Goal: Information Seeking & Learning: Learn about a topic

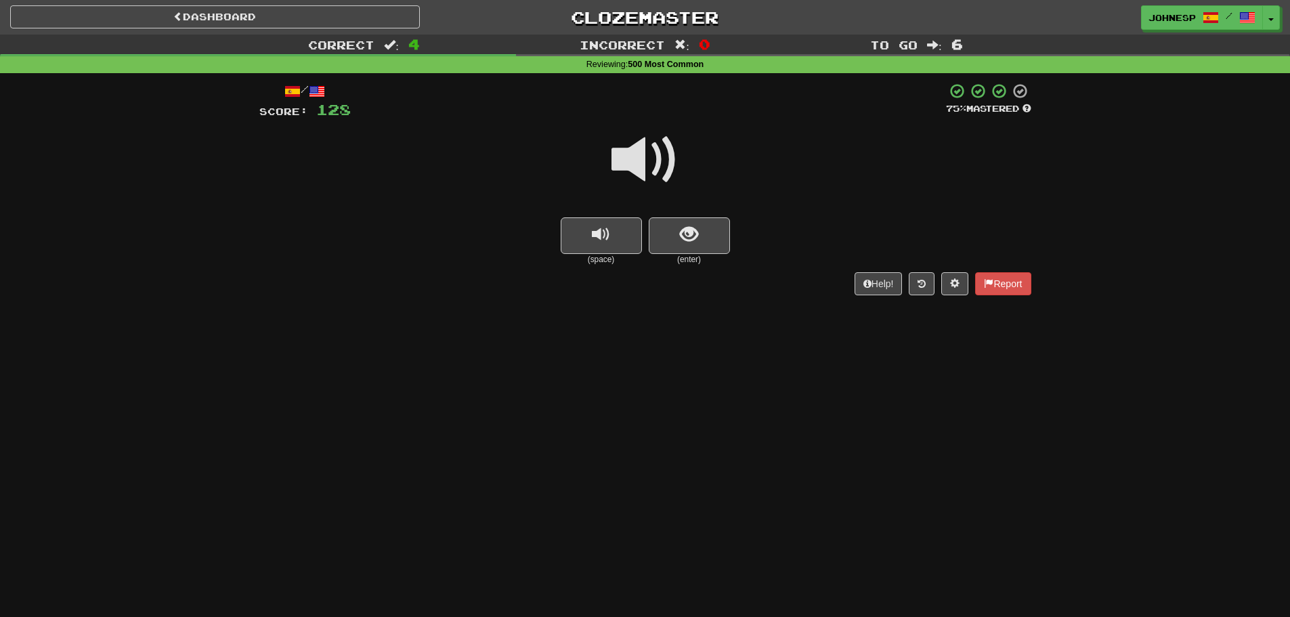
click at [636, 169] on span at bounding box center [646, 160] width 68 height 68
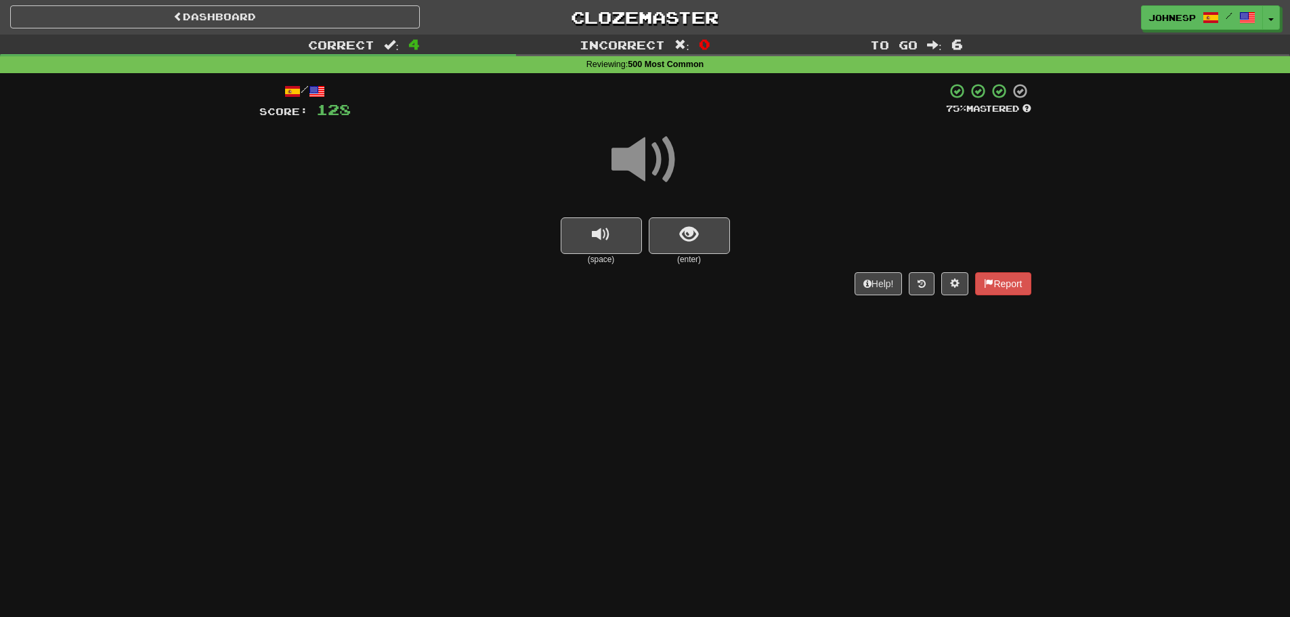
click at [636, 169] on span at bounding box center [646, 160] width 68 height 68
click at [637, 146] on span at bounding box center [646, 160] width 68 height 68
click at [692, 230] on span "show sentence" at bounding box center [689, 235] width 18 height 18
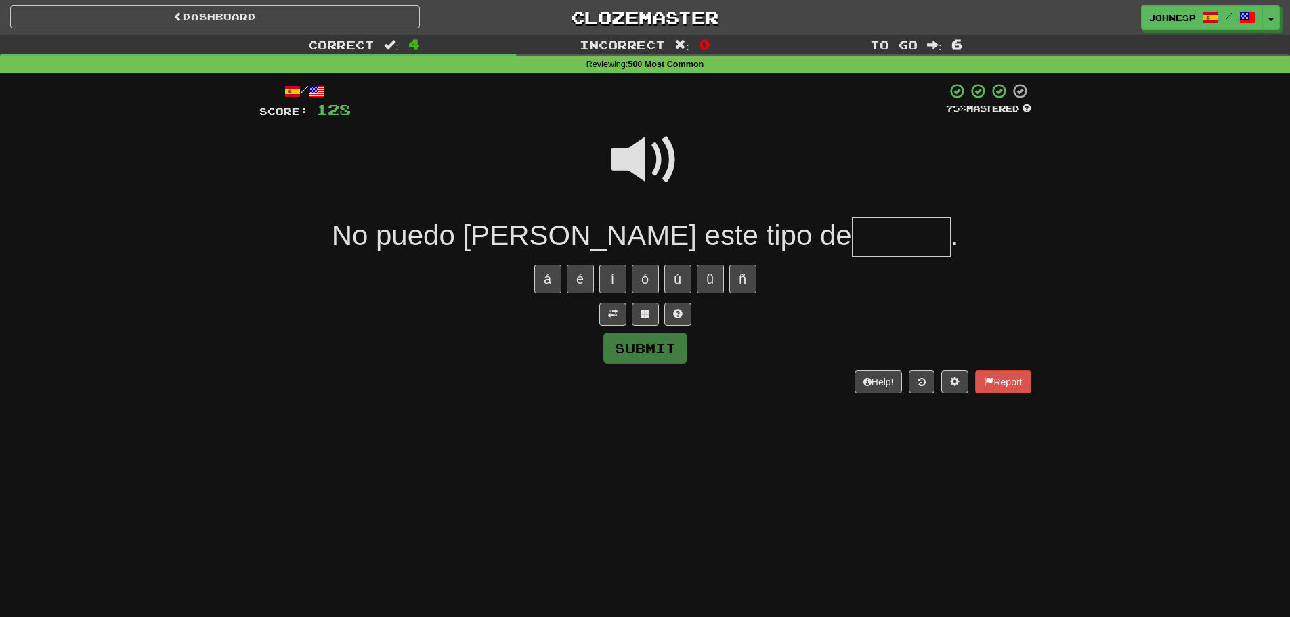
click at [639, 169] on span at bounding box center [646, 160] width 68 height 68
click at [852, 225] on input "text" at bounding box center [901, 237] width 99 height 40
type input "*"
type input "******"
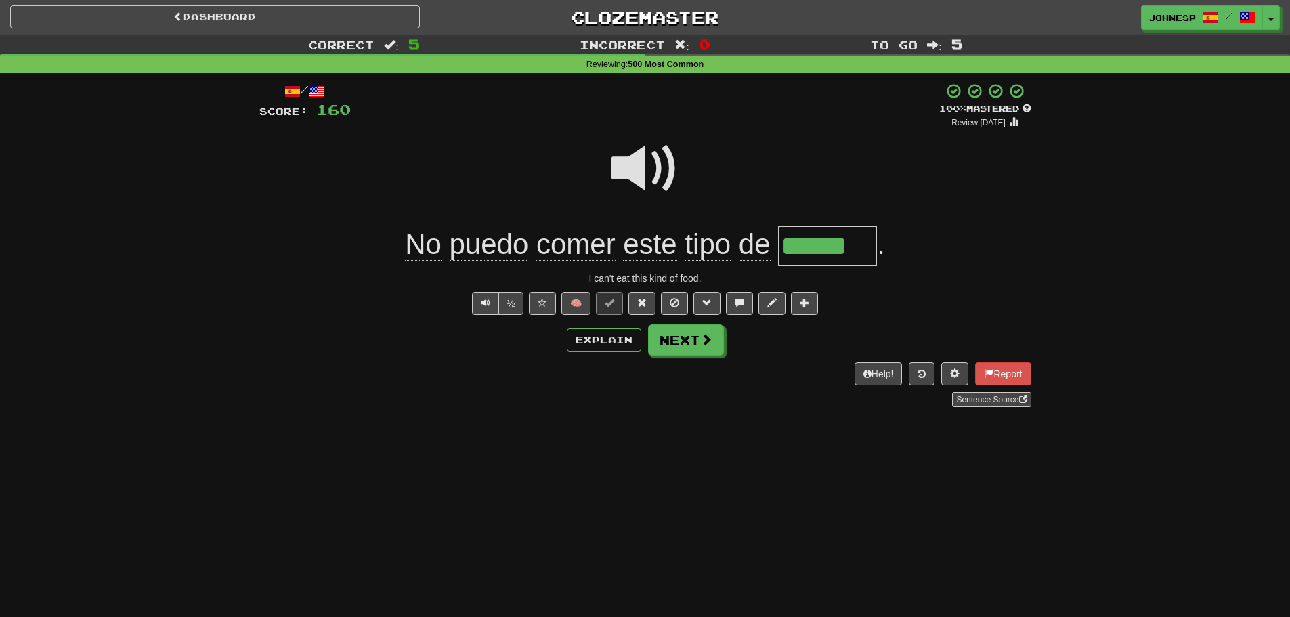
click at [629, 161] on span at bounding box center [646, 169] width 68 height 68
click at [686, 359] on div "/ Score: 160 + 32 100 % Mastered Review: [DATE] No puedo [PERSON_NAME] este tip…" at bounding box center [645, 245] width 772 height 324
click at [690, 355] on button "Next" at bounding box center [687, 340] width 76 height 31
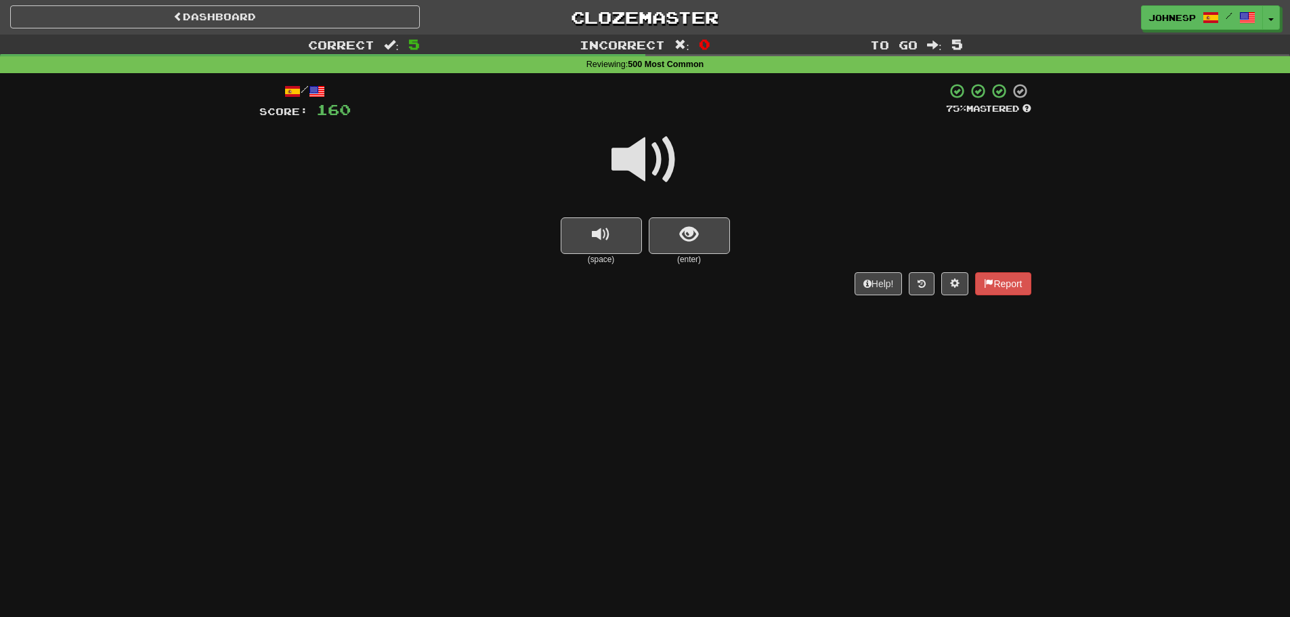
click at [656, 127] on span at bounding box center [646, 160] width 68 height 68
click at [650, 156] on span at bounding box center [646, 160] width 68 height 68
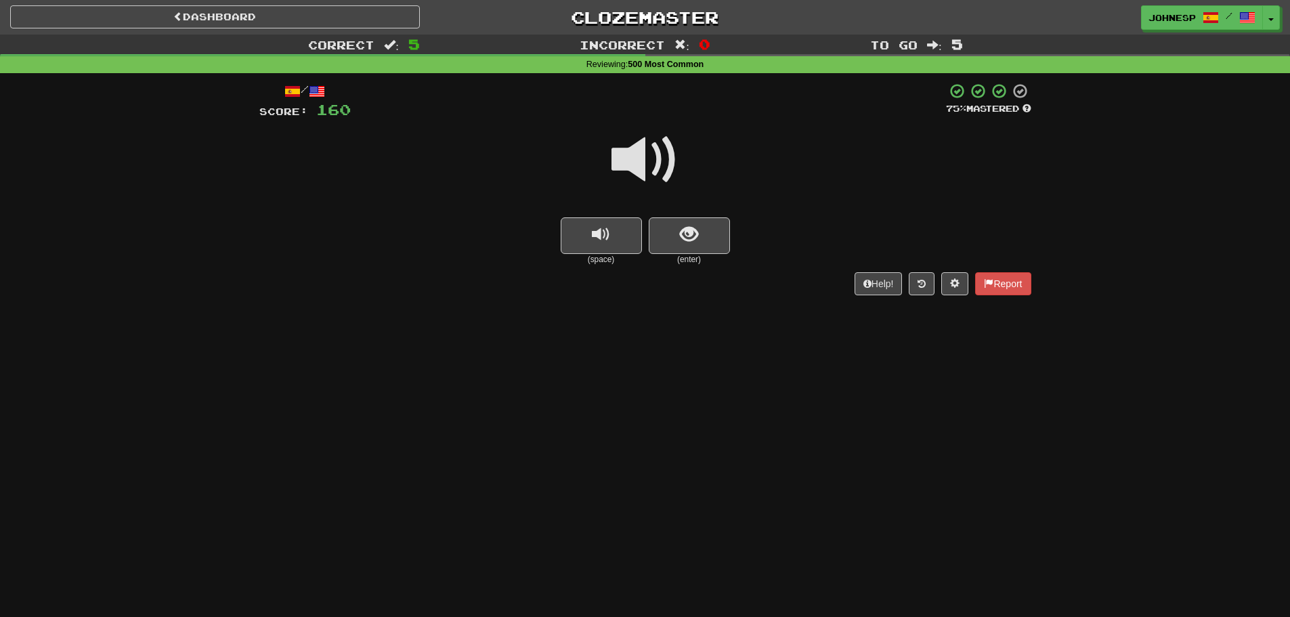
click at [650, 156] on span at bounding box center [646, 160] width 68 height 68
click at [683, 237] on span "show sentence" at bounding box center [689, 235] width 18 height 18
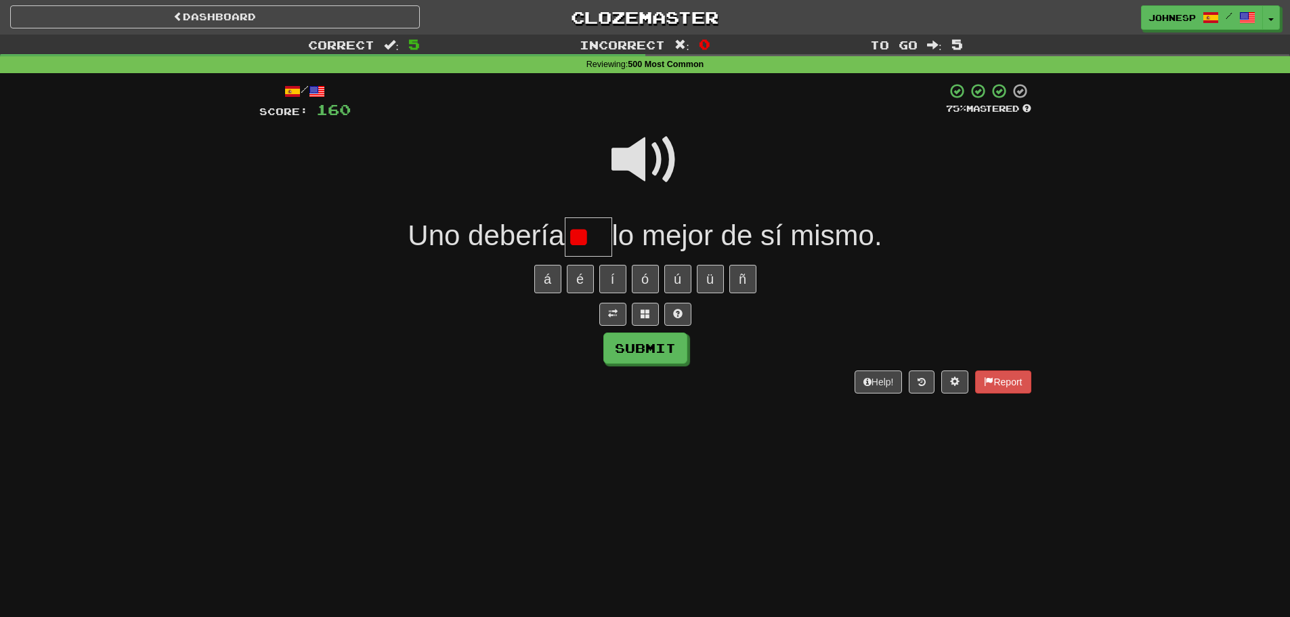
type input "*"
click at [658, 174] on span at bounding box center [646, 160] width 68 height 68
click at [595, 240] on input "text" at bounding box center [588, 237] width 47 height 40
type input "***"
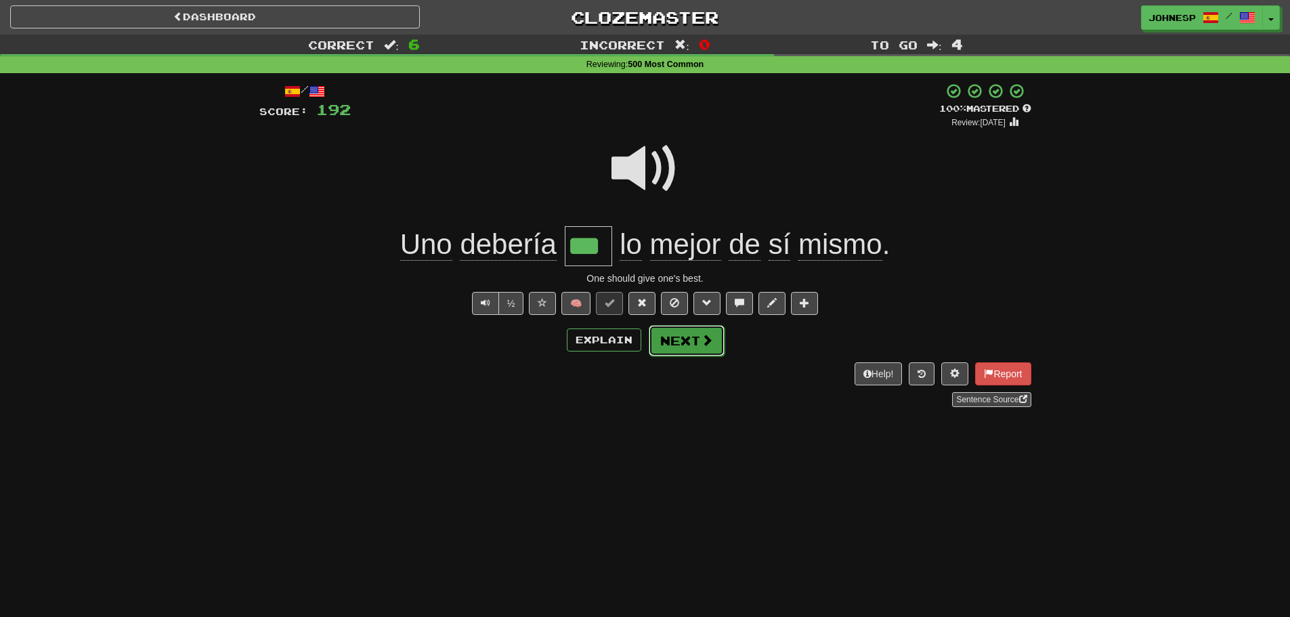
click at [717, 344] on button "Next" at bounding box center [687, 340] width 76 height 31
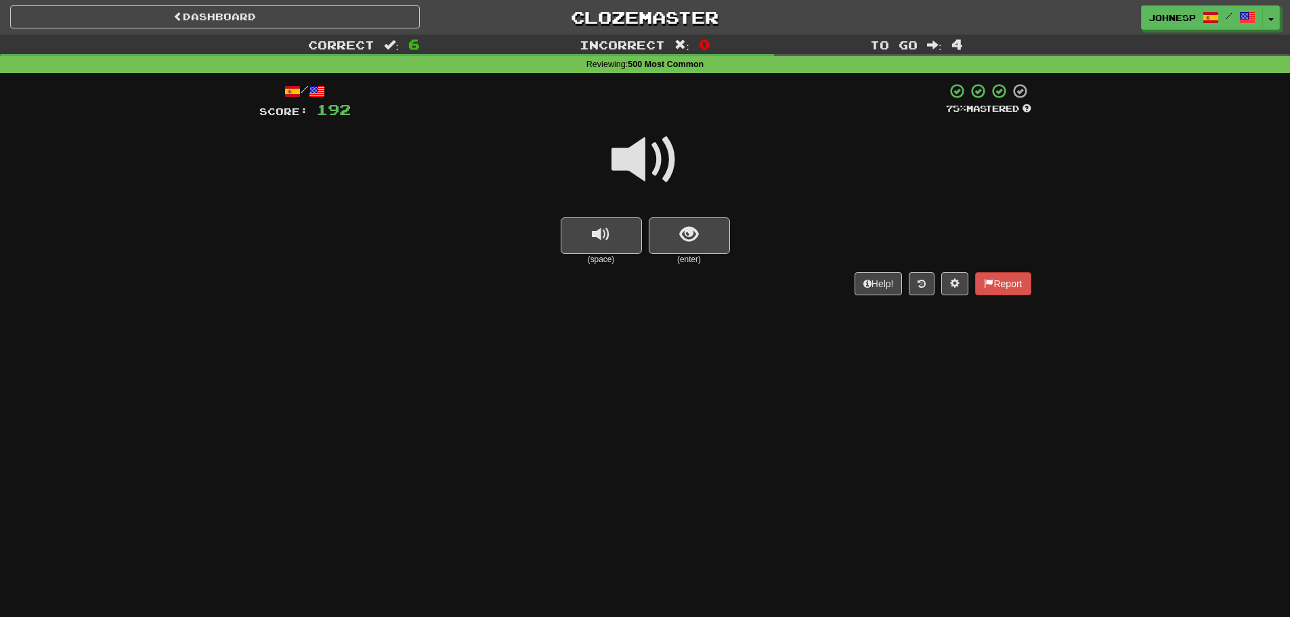
click at [646, 169] on span at bounding box center [646, 160] width 68 height 68
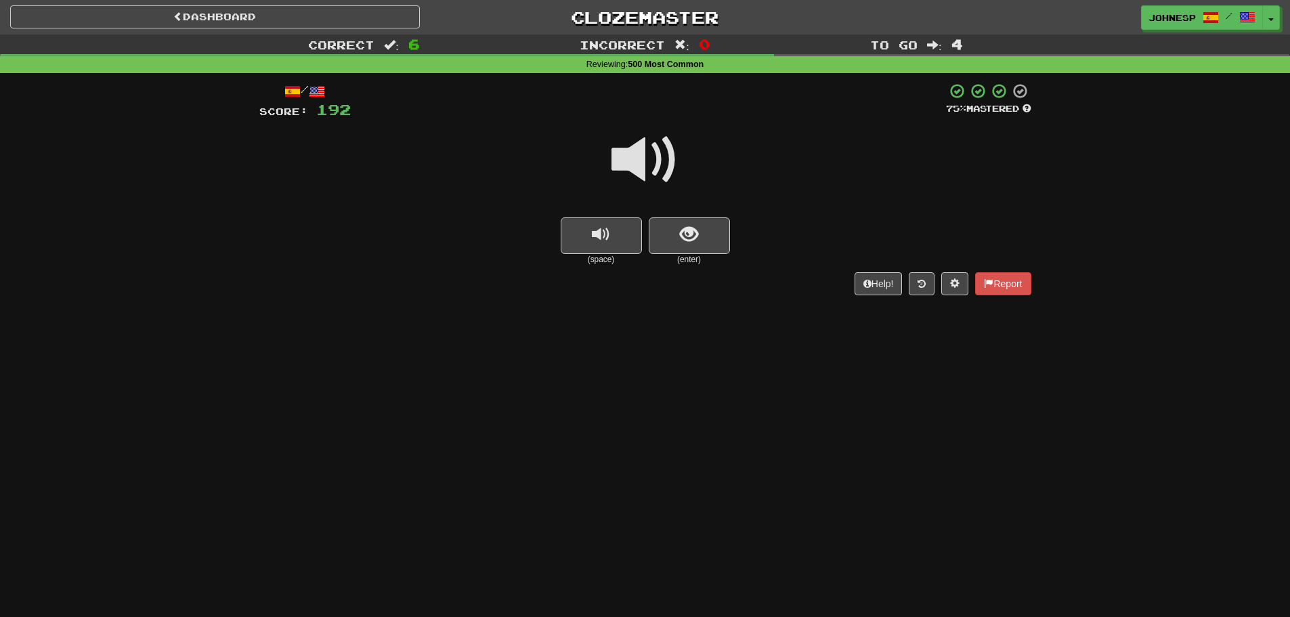
click at [646, 169] on span at bounding box center [646, 160] width 68 height 68
click at [689, 217] on button "show sentence" at bounding box center [689, 235] width 81 height 37
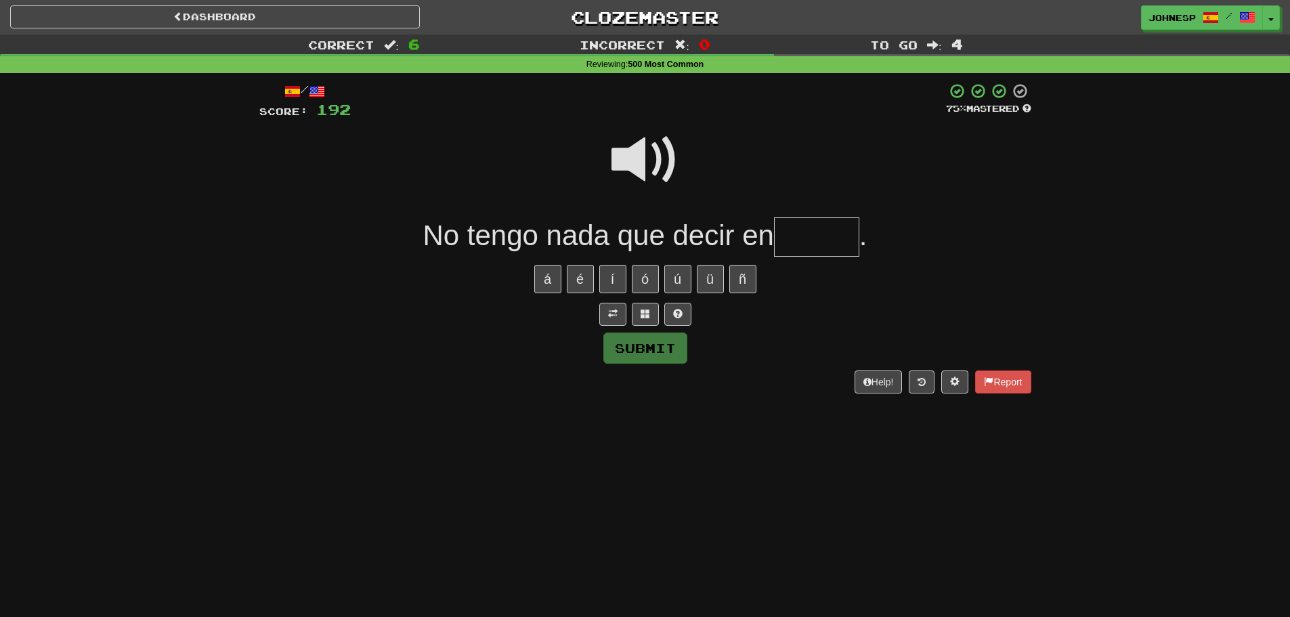
click at [654, 169] on span at bounding box center [646, 160] width 68 height 68
click at [845, 228] on input "text" at bounding box center [816, 237] width 85 height 40
type input "******"
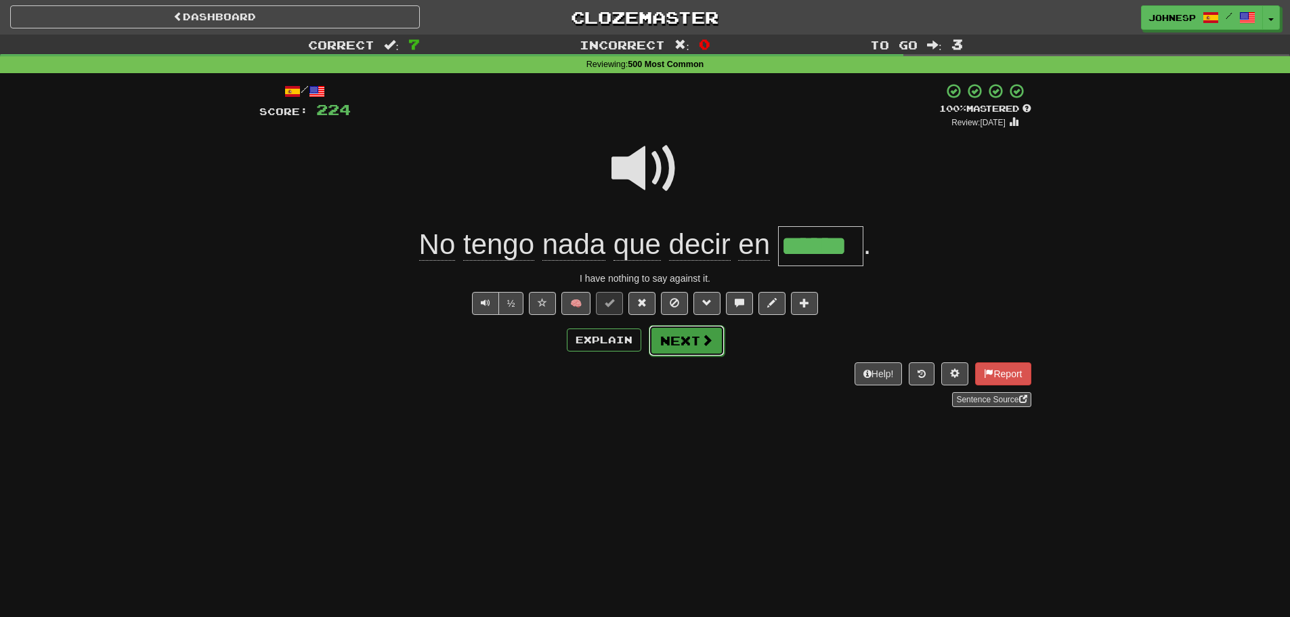
click at [702, 355] on button "Next" at bounding box center [687, 340] width 76 height 31
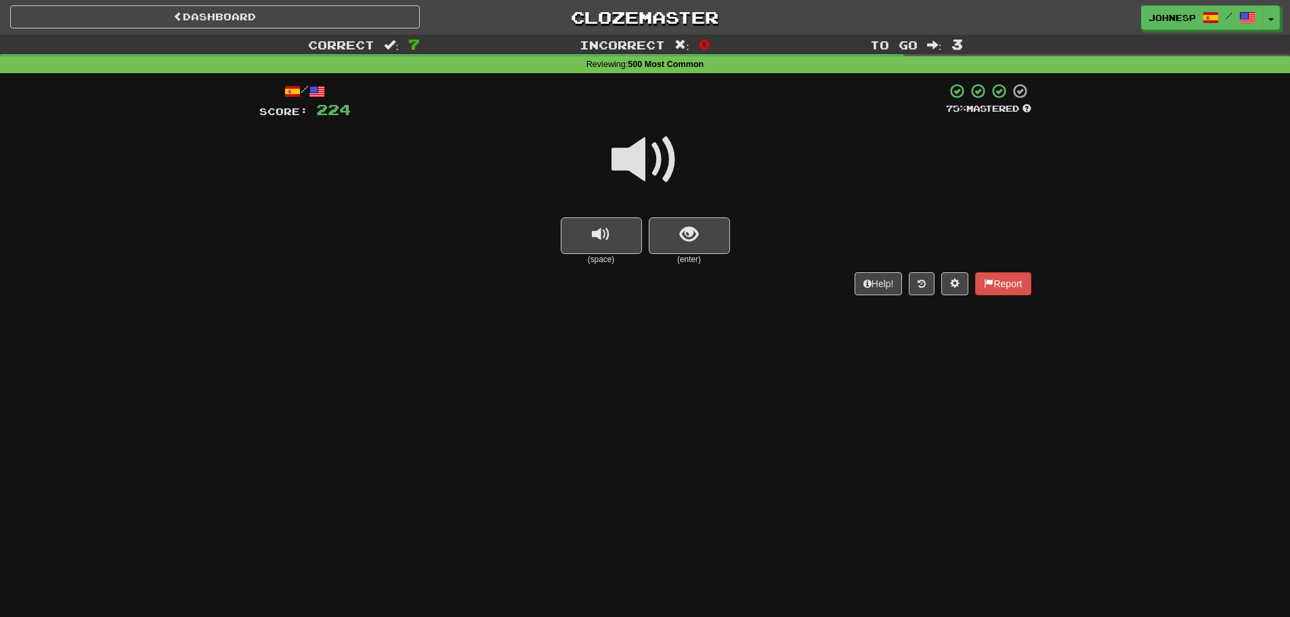
click at [646, 152] on span at bounding box center [646, 160] width 68 height 68
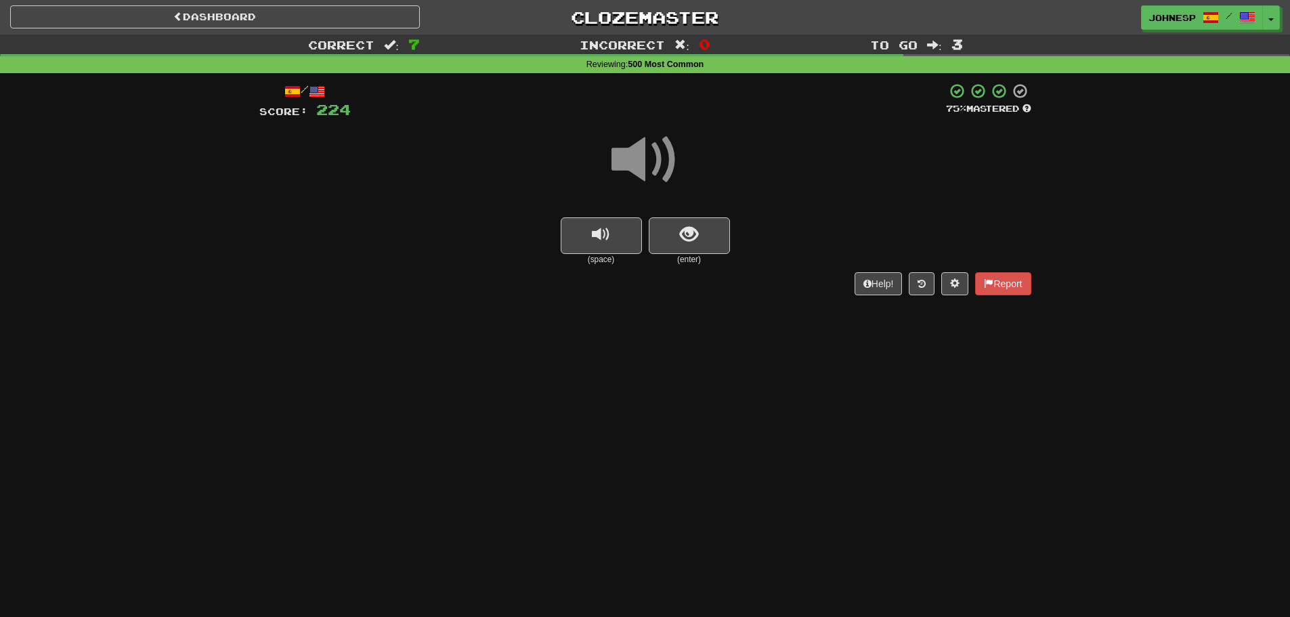
click at [646, 152] on span at bounding box center [646, 160] width 68 height 68
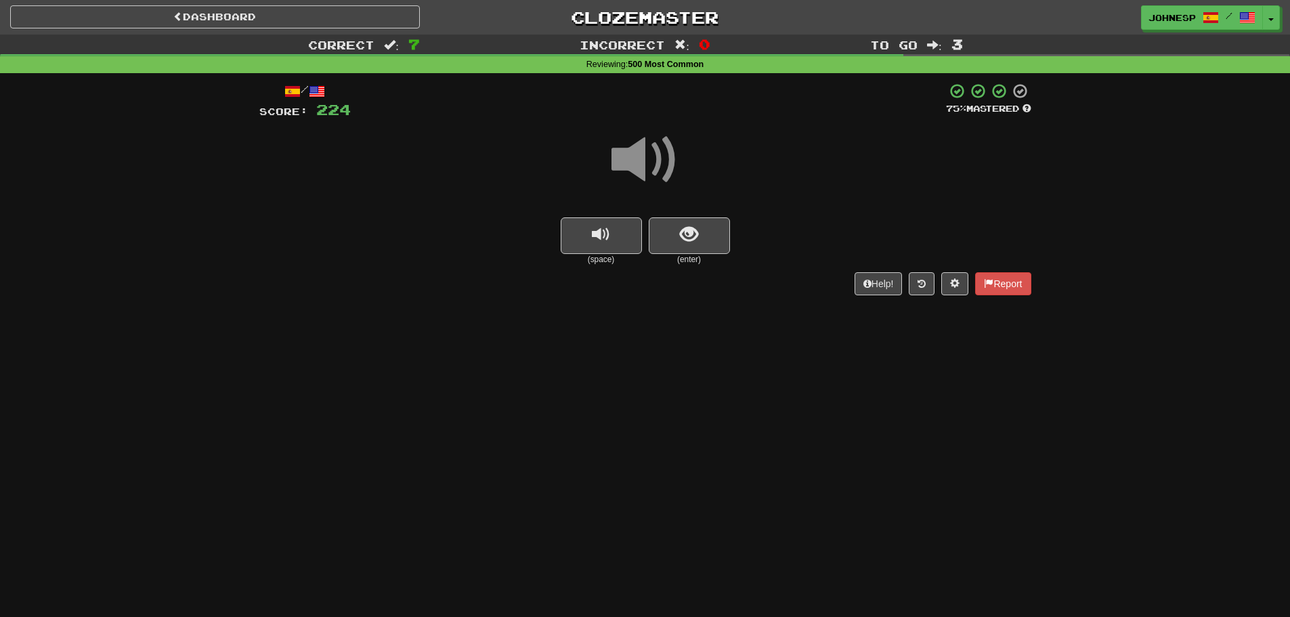
click at [646, 152] on span at bounding box center [646, 160] width 68 height 68
click at [688, 235] on span "show sentence" at bounding box center [689, 235] width 18 height 18
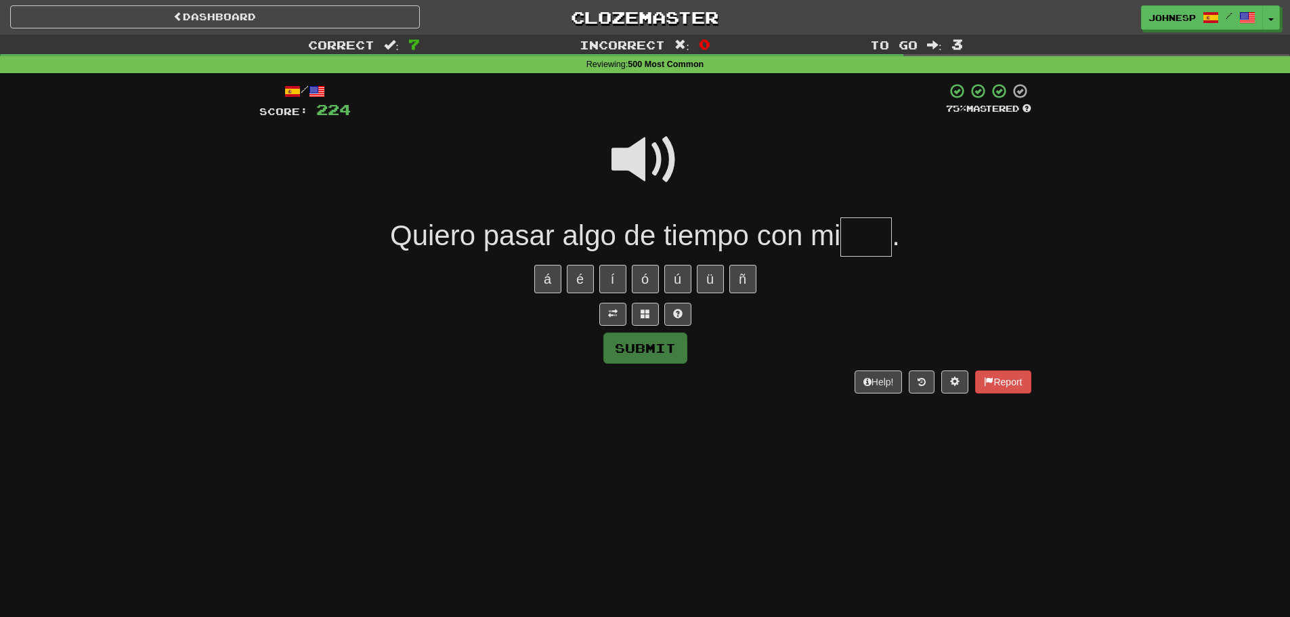
click at [667, 178] on span at bounding box center [646, 160] width 68 height 68
click at [852, 245] on input "text" at bounding box center [866, 237] width 51 height 40
type input "****"
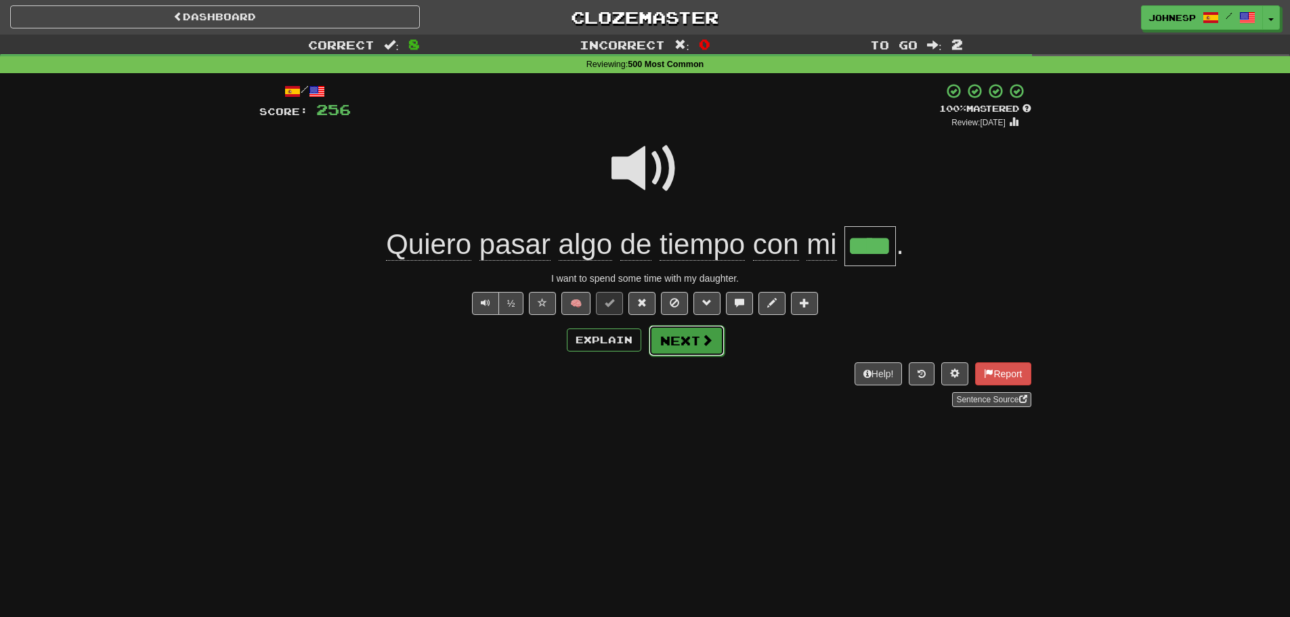
click at [698, 345] on button "Next" at bounding box center [687, 340] width 76 height 31
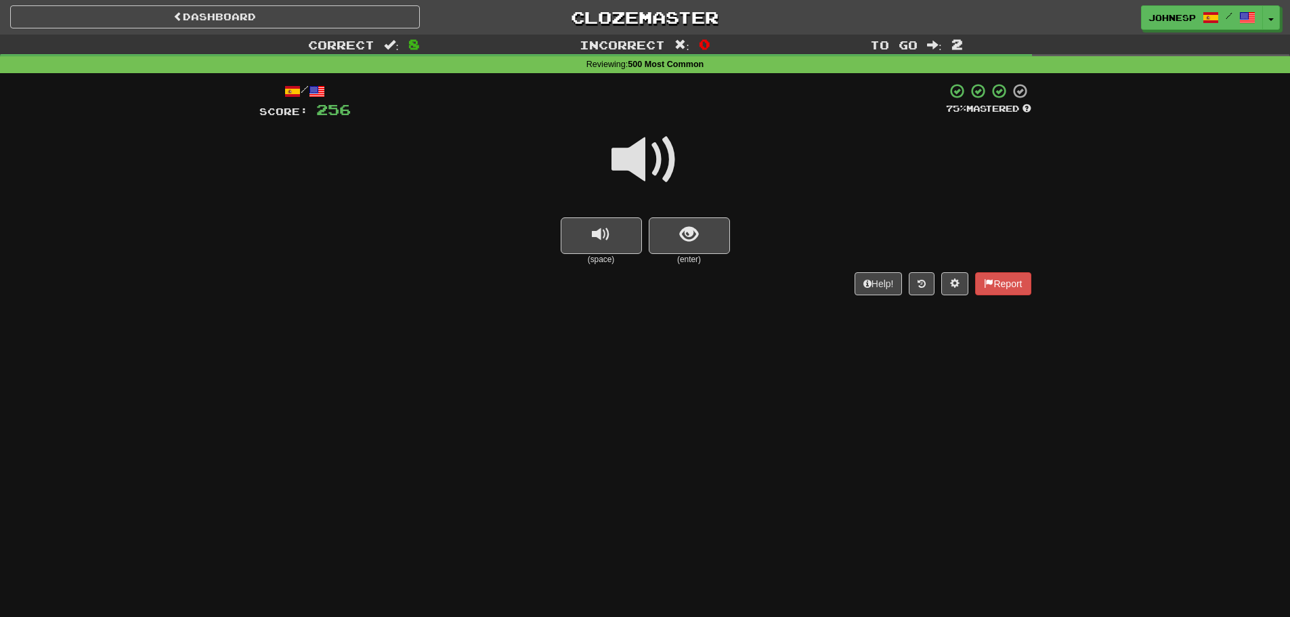
click at [634, 171] on span at bounding box center [646, 160] width 68 height 68
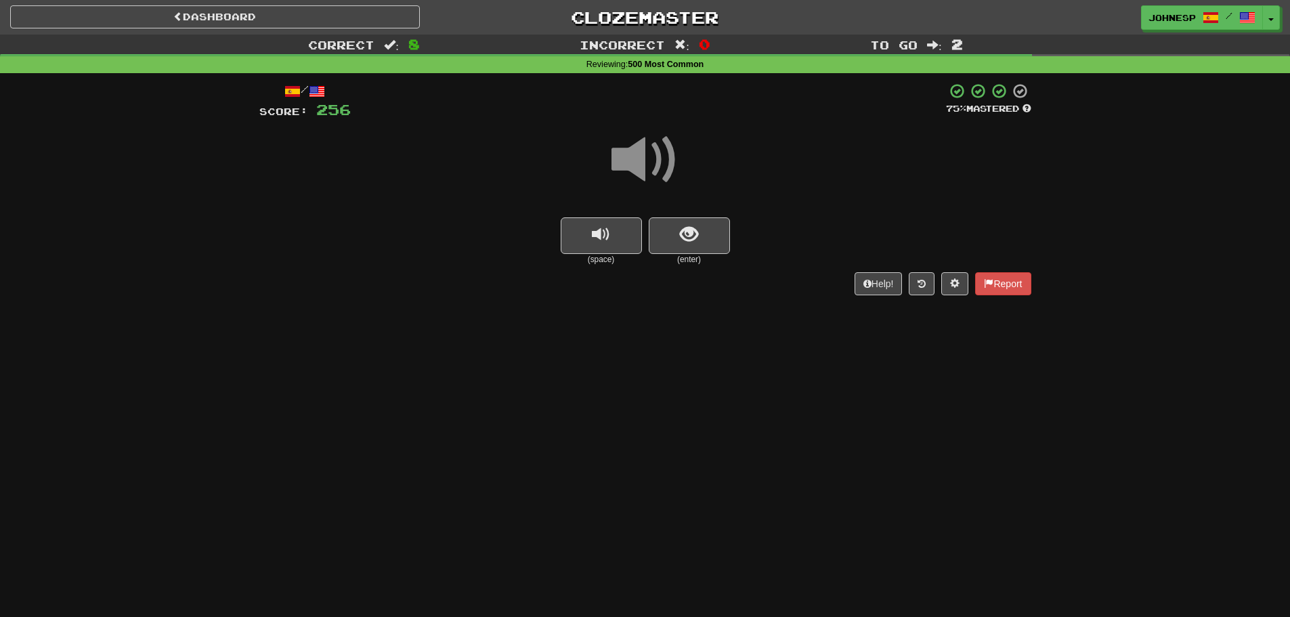
click at [634, 171] on span at bounding box center [646, 160] width 68 height 68
click at [698, 245] on button "show sentence" at bounding box center [689, 235] width 81 height 37
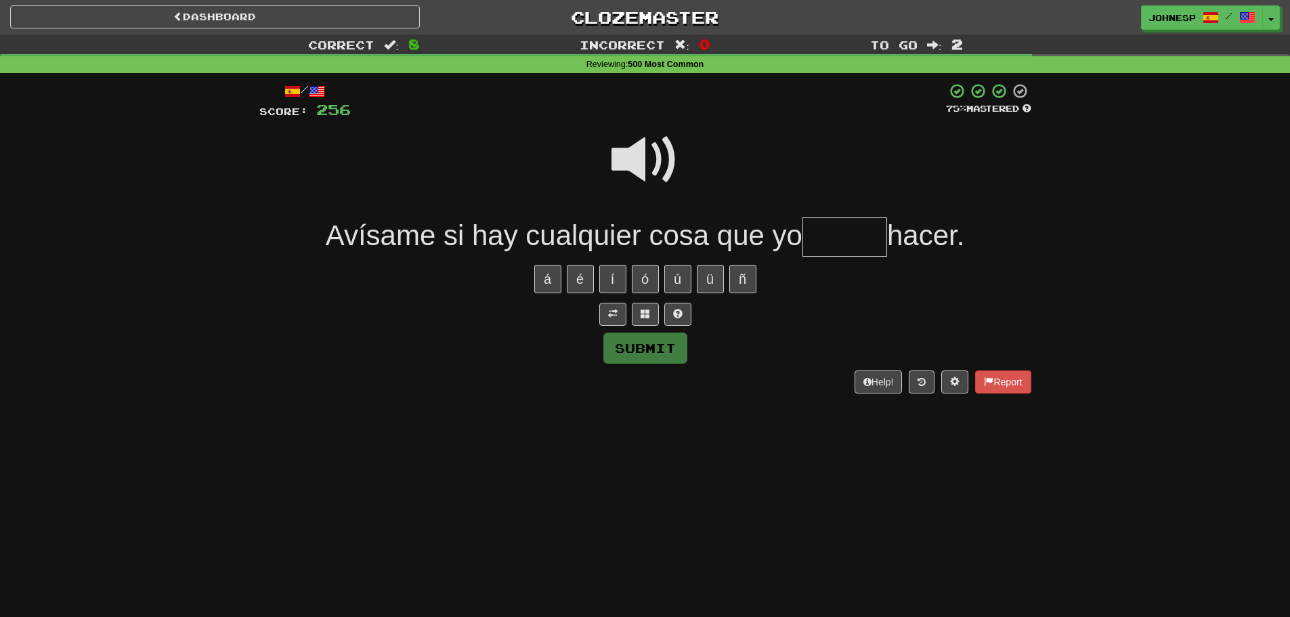
click at [391, 235] on span "Avísame si hay cualquier cosa que yo" at bounding box center [564, 235] width 477 height 32
click at [612, 147] on span at bounding box center [646, 160] width 68 height 68
click at [863, 233] on input "text" at bounding box center [845, 237] width 85 height 40
click at [629, 156] on span at bounding box center [646, 160] width 68 height 68
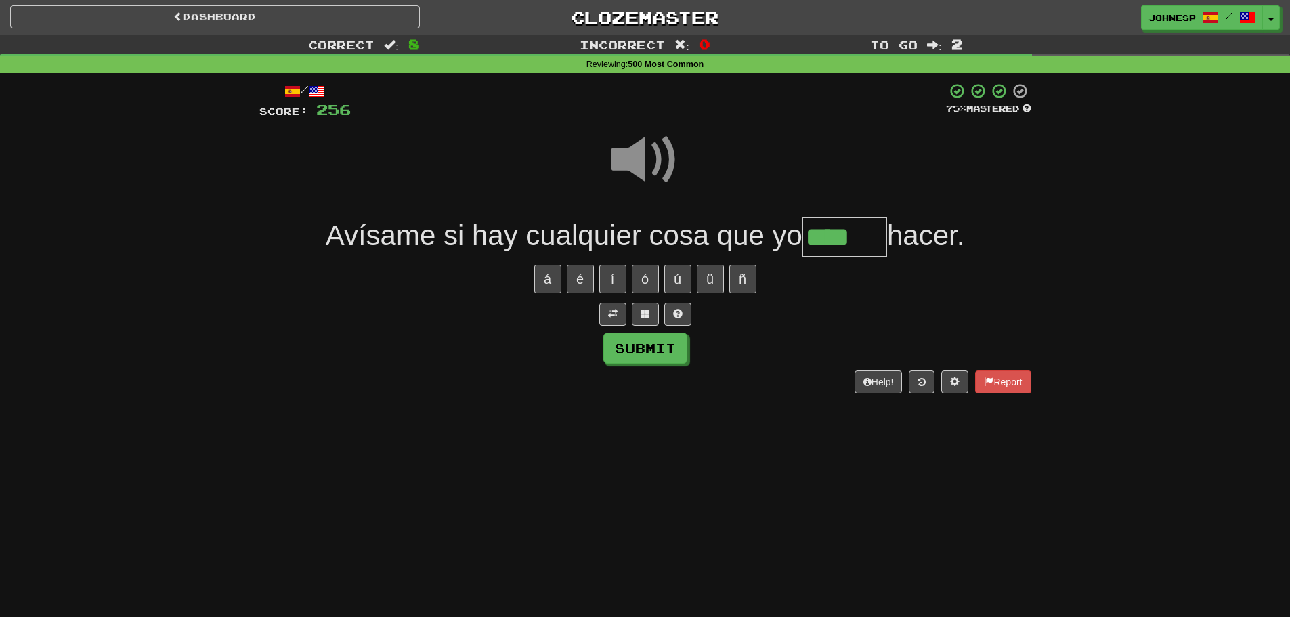
click at [629, 156] on span at bounding box center [646, 160] width 68 height 68
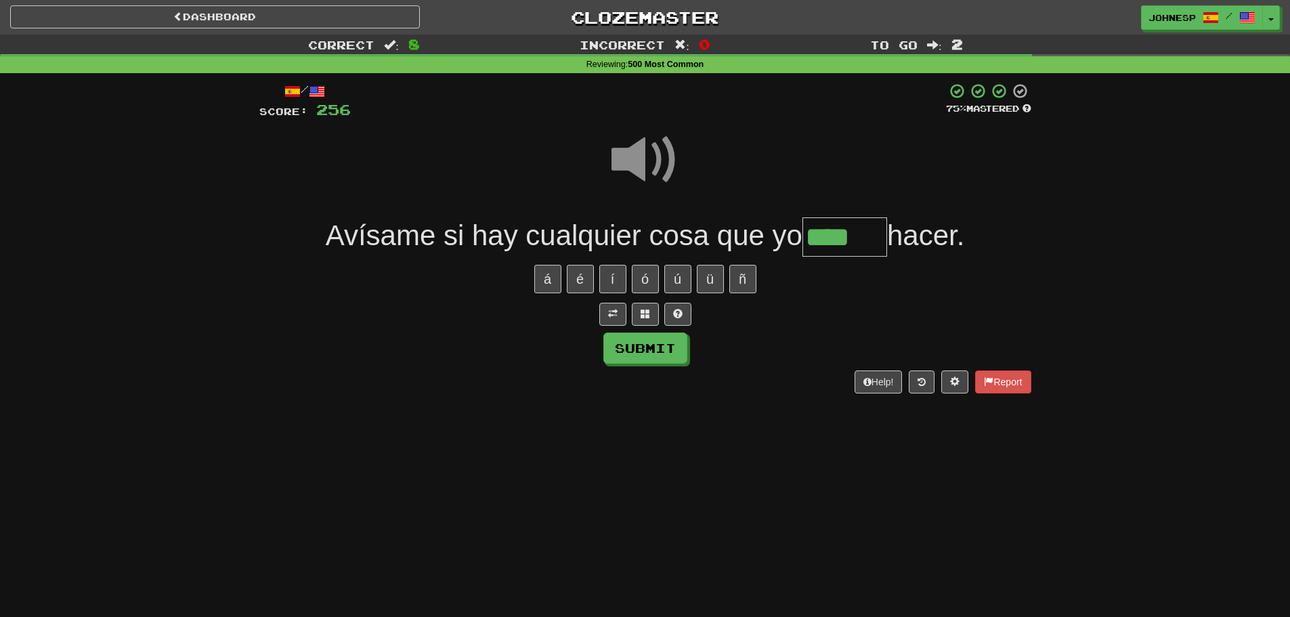
click at [629, 156] on span at bounding box center [646, 160] width 68 height 68
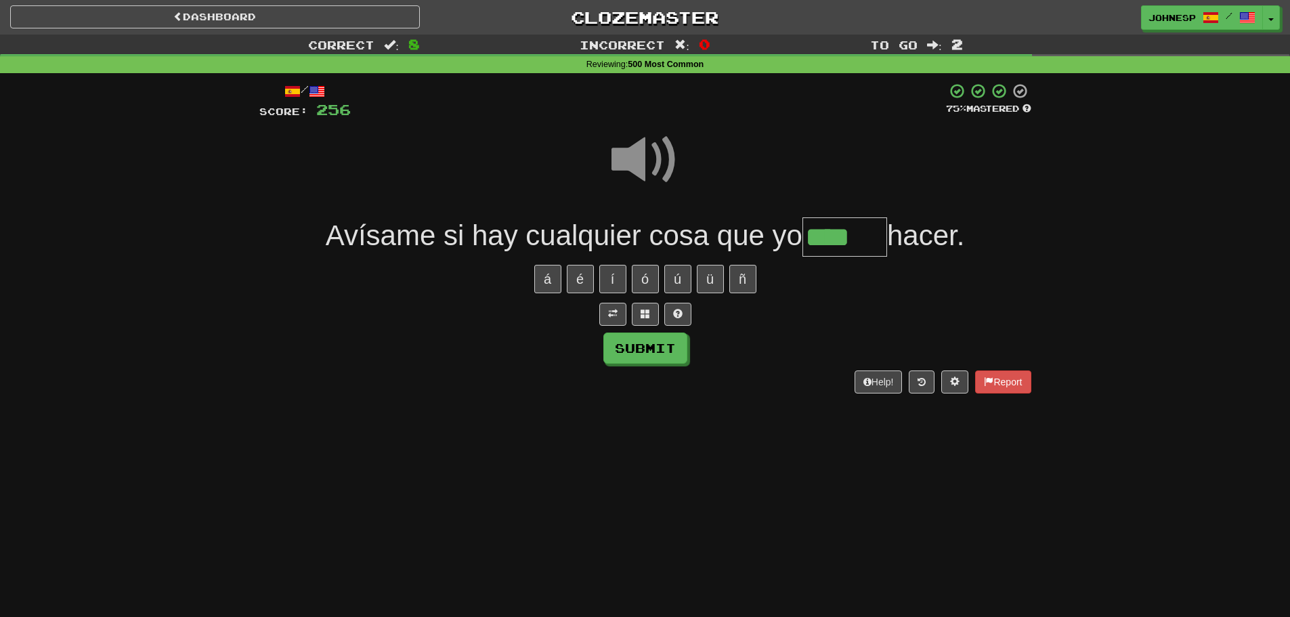
click at [629, 156] on span at bounding box center [646, 160] width 68 height 68
click at [874, 245] on input "****" at bounding box center [845, 237] width 85 height 40
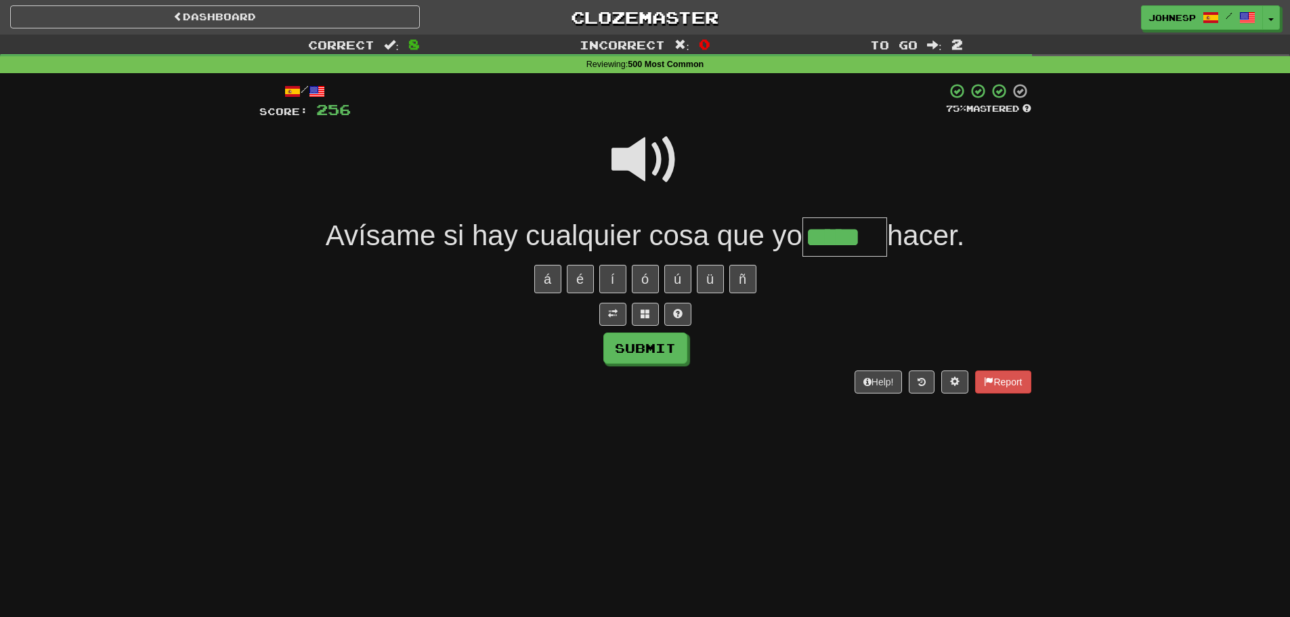
type input "*****"
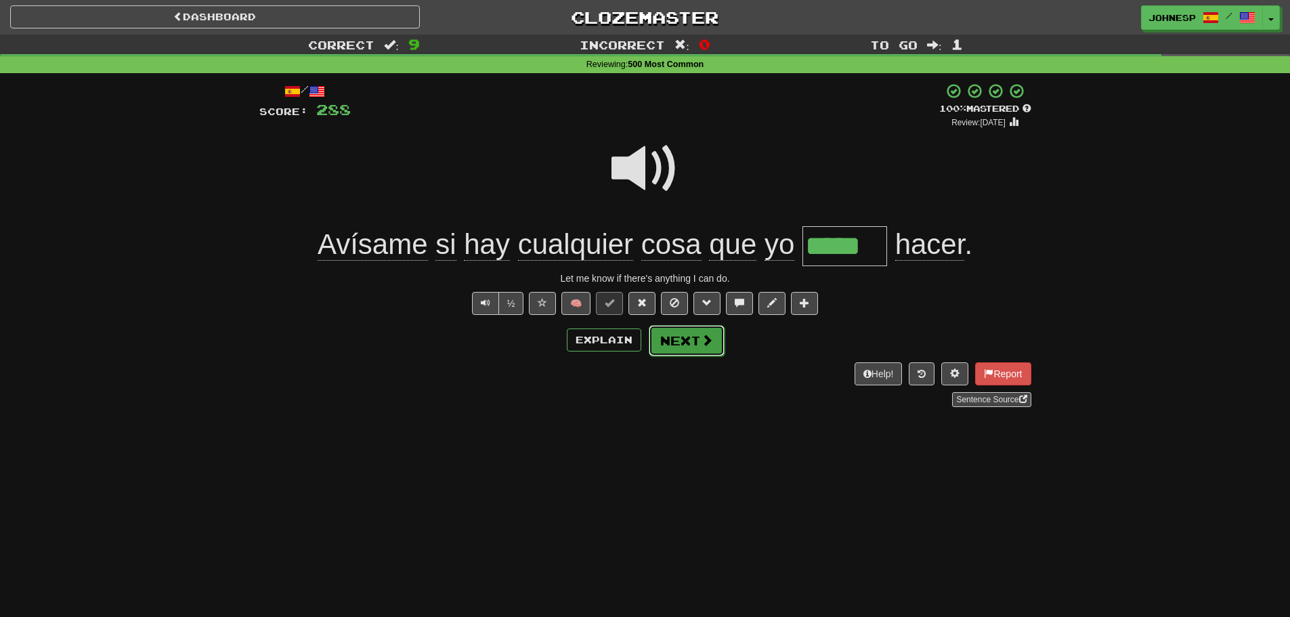
click at [686, 345] on button "Next" at bounding box center [687, 340] width 76 height 31
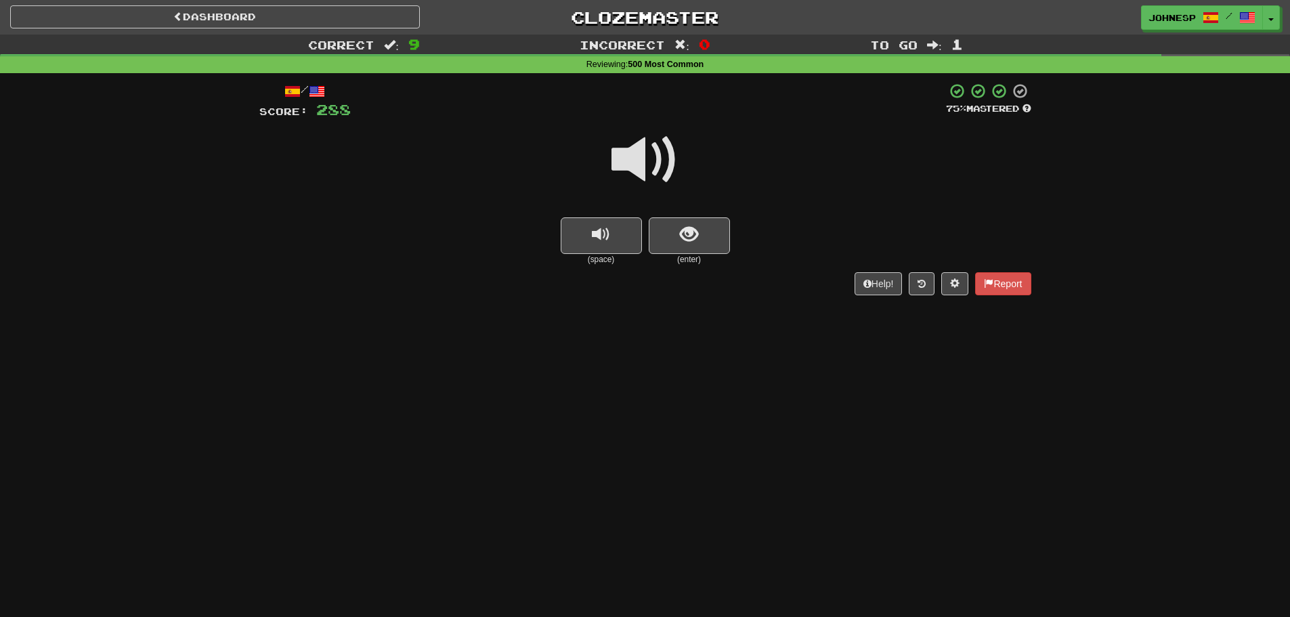
click at [629, 158] on span at bounding box center [646, 160] width 68 height 68
